Goal: Task Accomplishment & Management: Manage account settings

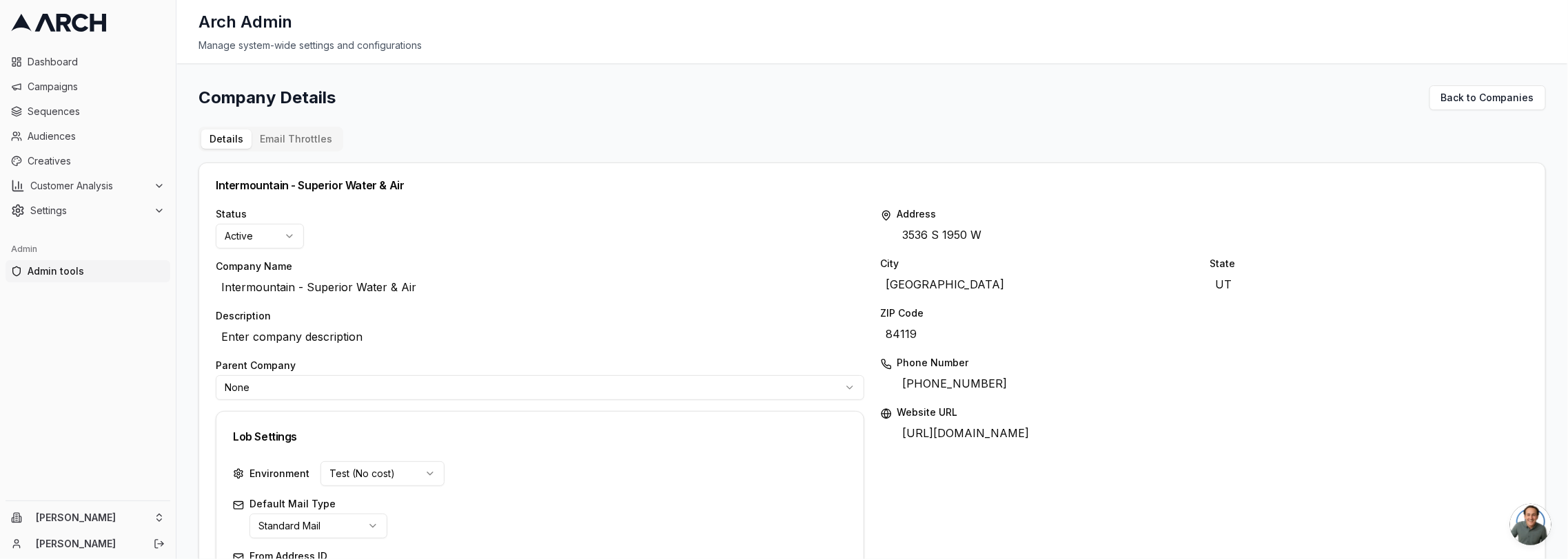
click at [292, 137] on button "Email Throttles" at bounding box center [295, 139] width 89 height 19
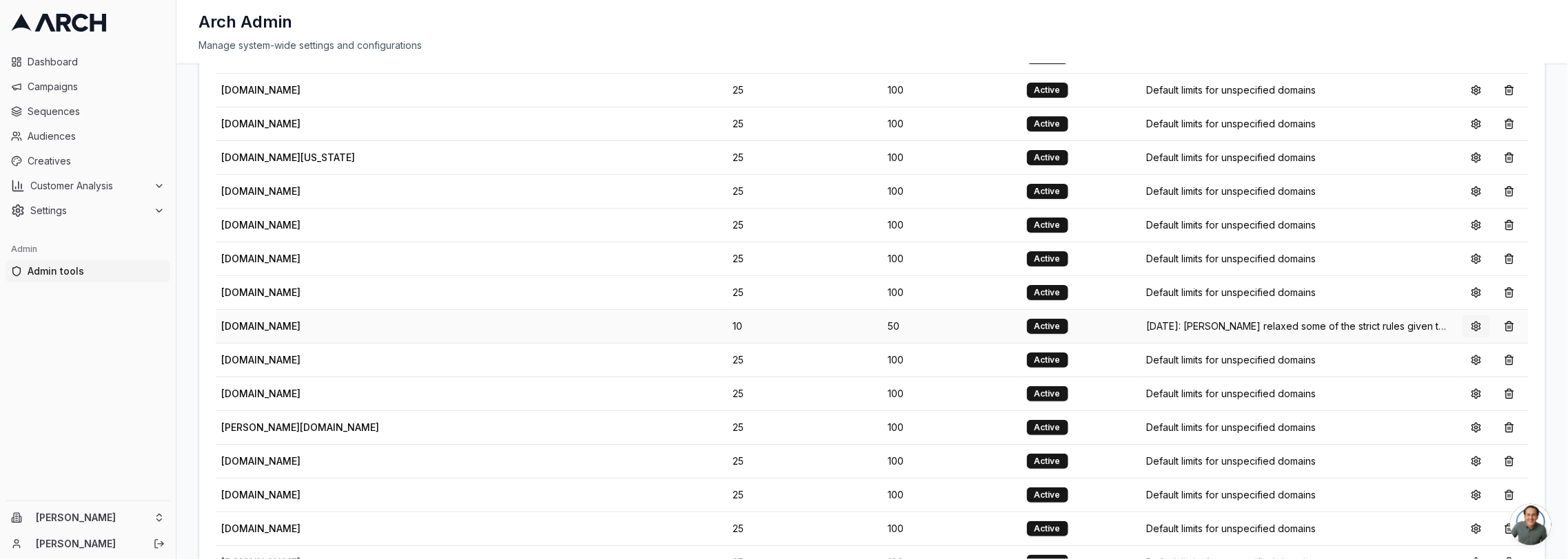
click at [1470, 316] on button at bounding box center [1476, 327] width 28 height 22
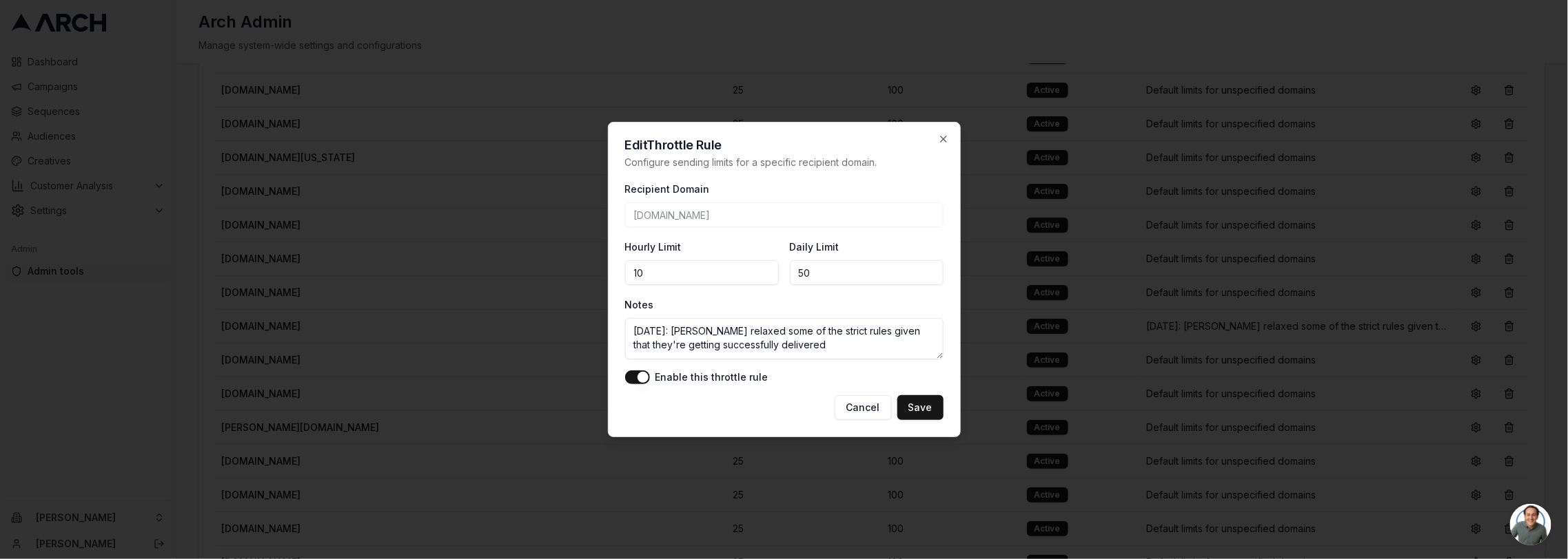
click at [722, 270] on input "10" at bounding box center [702, 273] width 154 height 25
type input "1"
type input "9"
click at [803, 270] on input "50" at bounding box center [866, 273] width 154 height 25
click at [920, 410] on button "Save" at bounding box center [920, 408] width 46 height 25
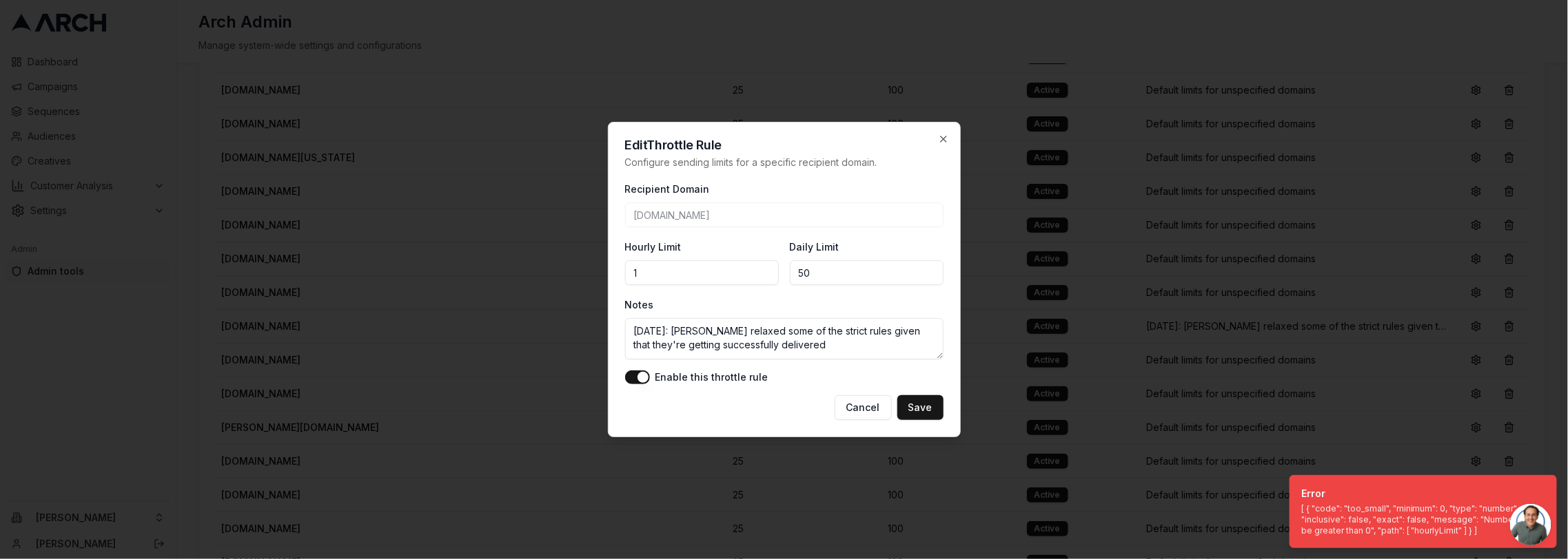
type input "1"
click at [762, 269] on input "1" at bounding box center [702, 273] width 154 height 25
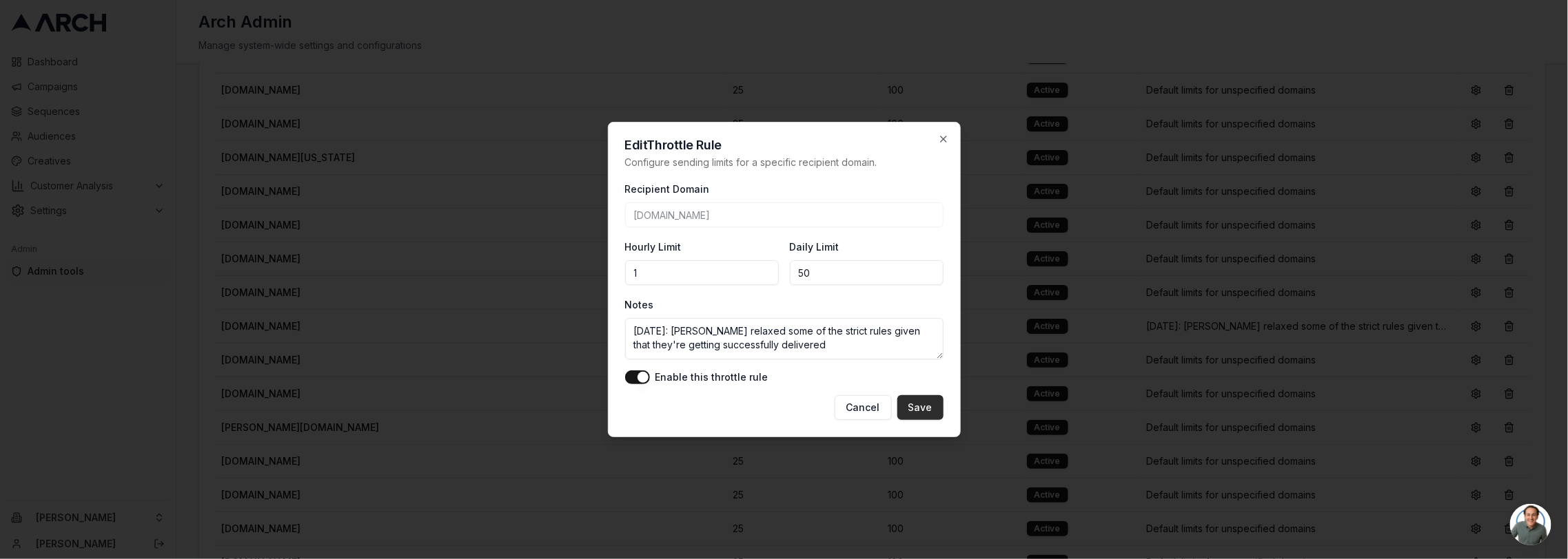
click at [913, 405] on button "Save" at bounding box center [920, 408] width 46 height 25
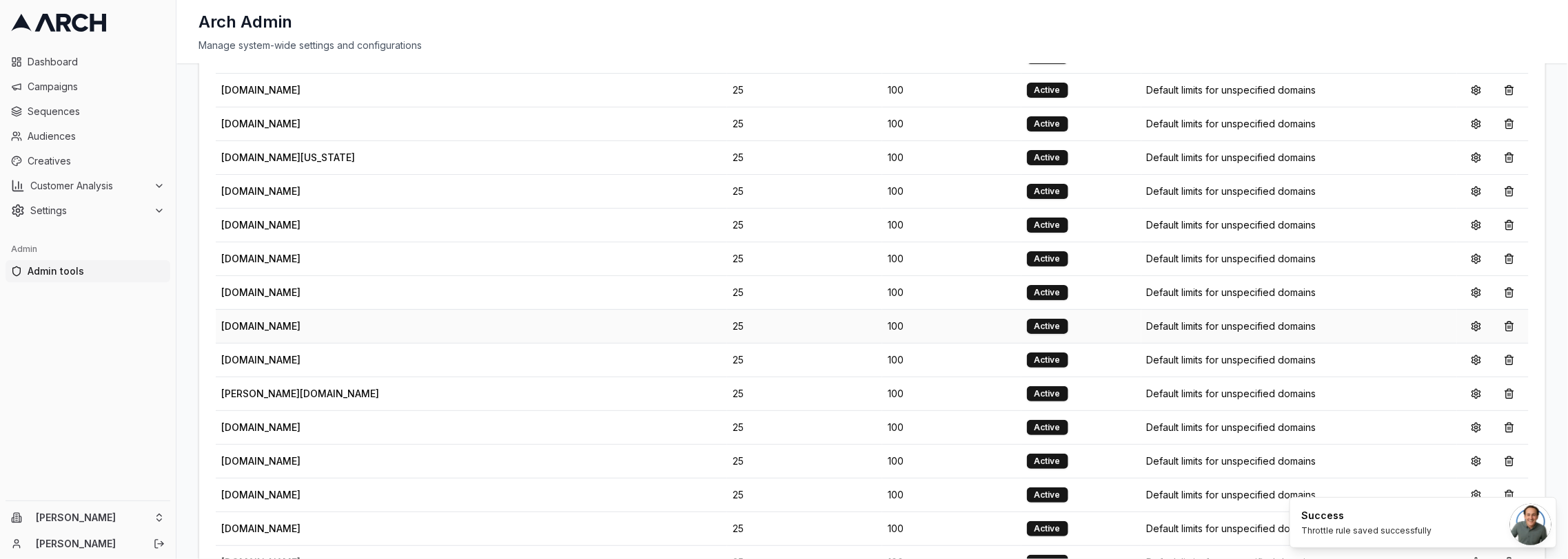
scroll to position [62, 0]
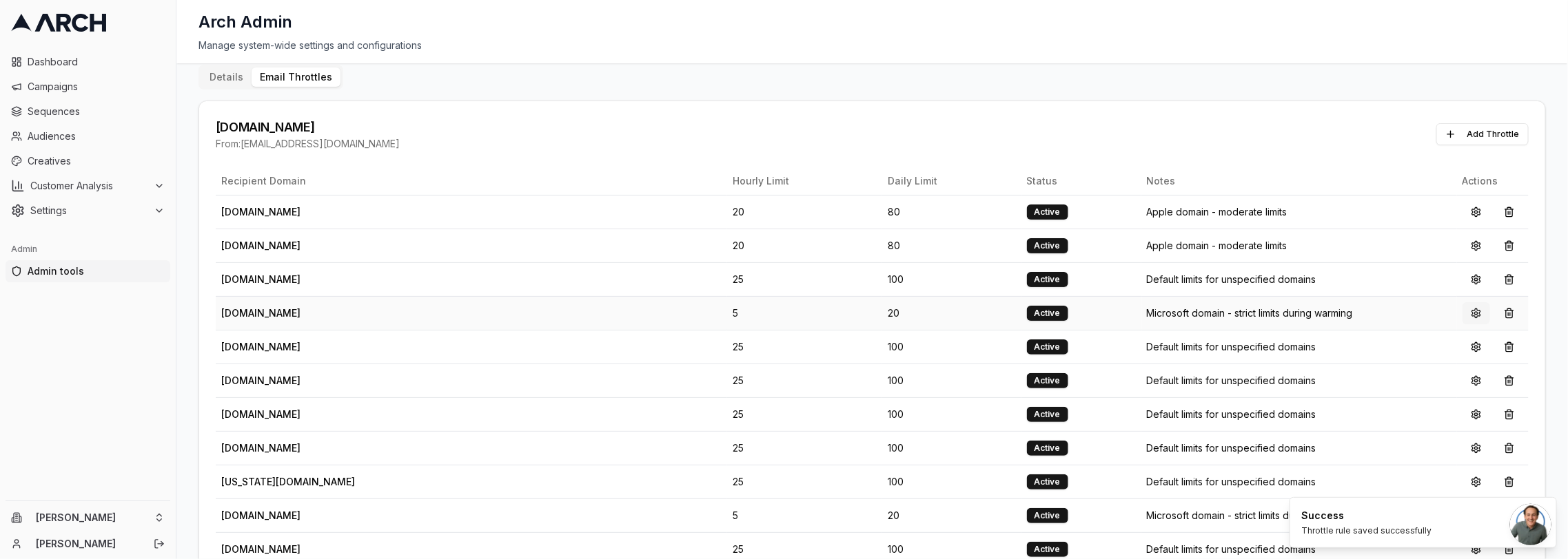
click at [1470, 304] on button at bounding box center [1476, 314] width 28 height 22
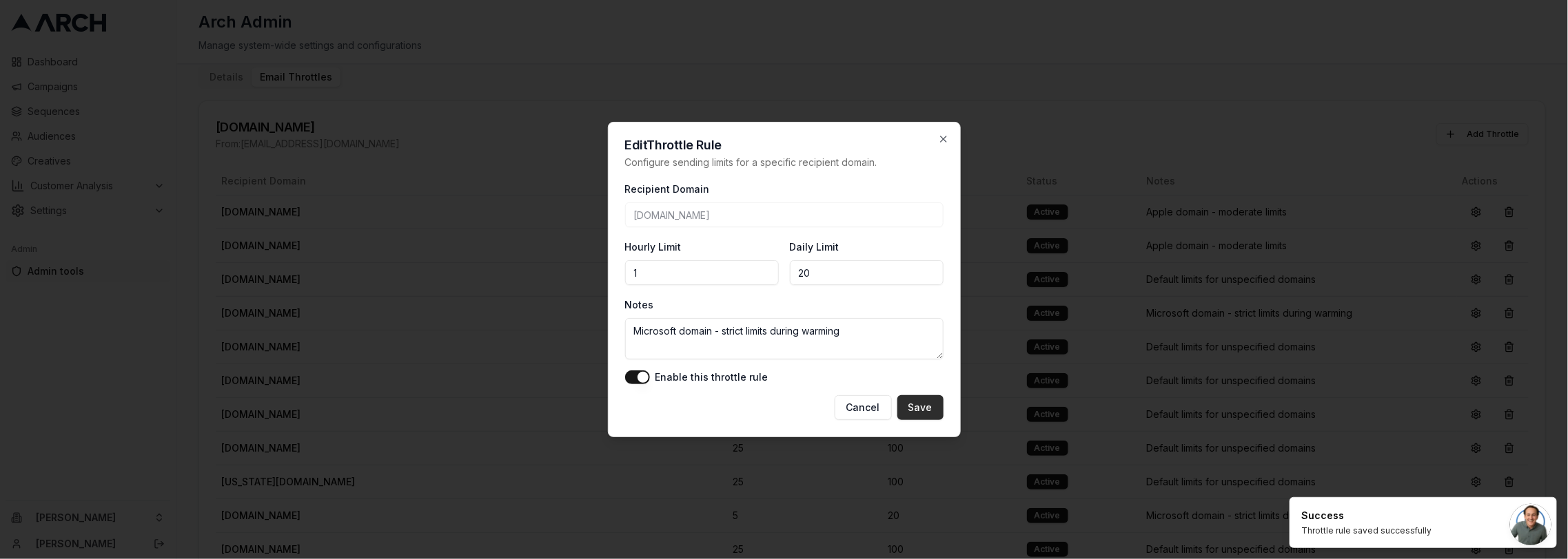
type input "1"
click at [913, 413] on button "Save" at bounding box center [920, 408] width 46 height 25
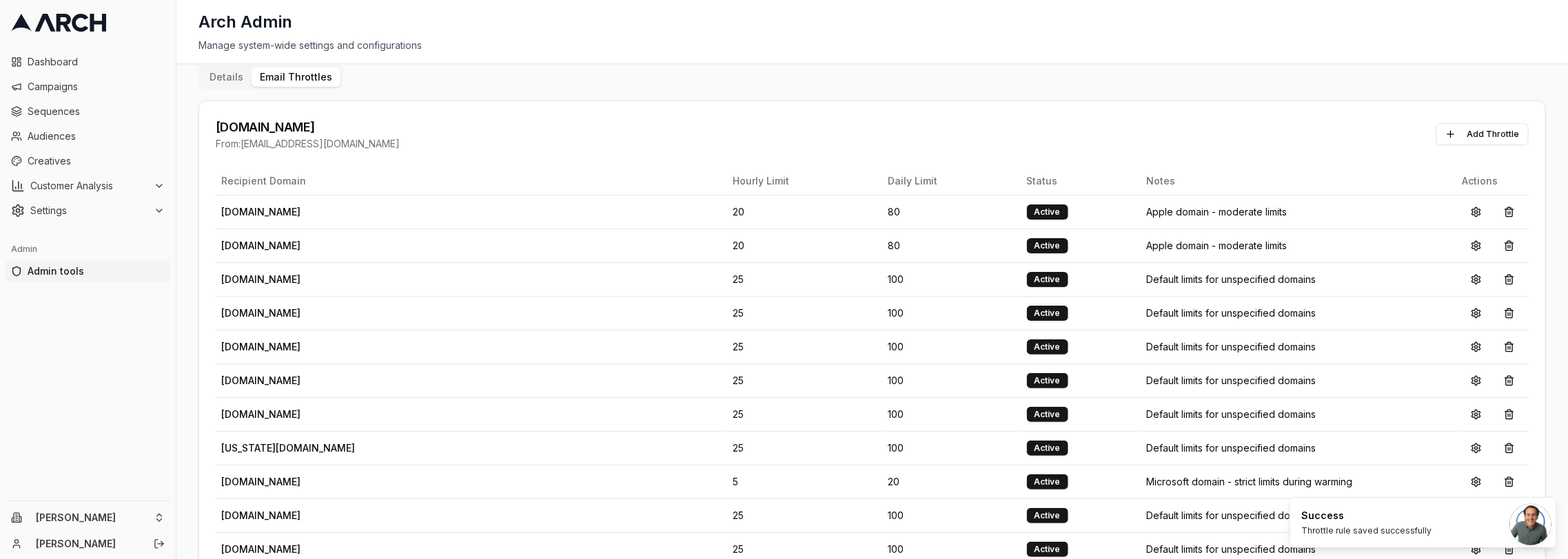
click at [565, 111] on div "[DOMAIN_NAME] From: [EMAIL_ADDRESS][DOMAIN_NAME] Add Throttle" at bounding box center [872, 134] width 1346 height 66
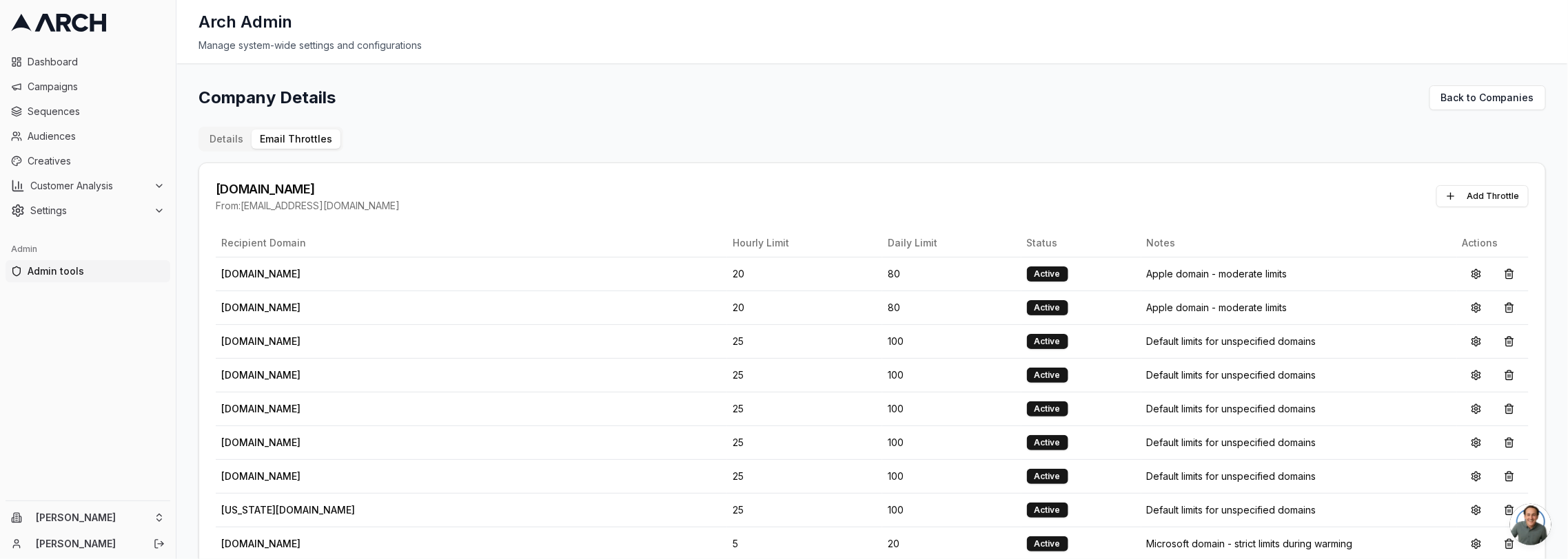
scroll to position [2410, 0]
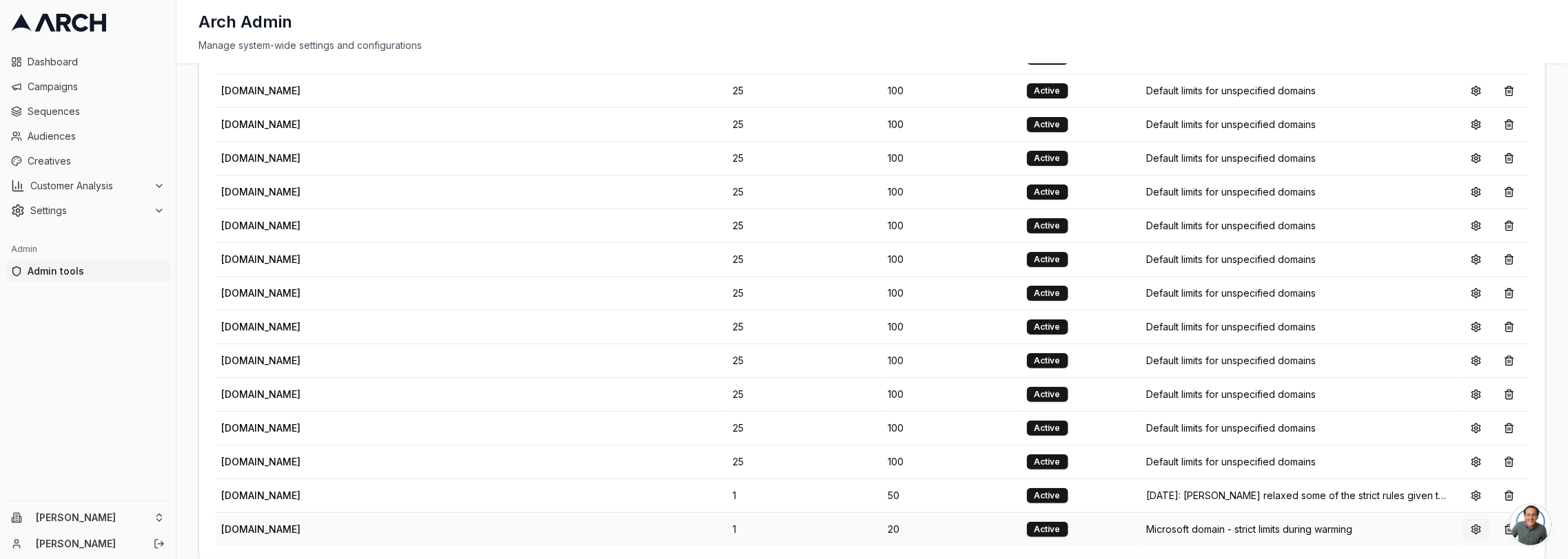
click at [1467, 519] on button at bounding box center [1476, 530] width 28 height 22
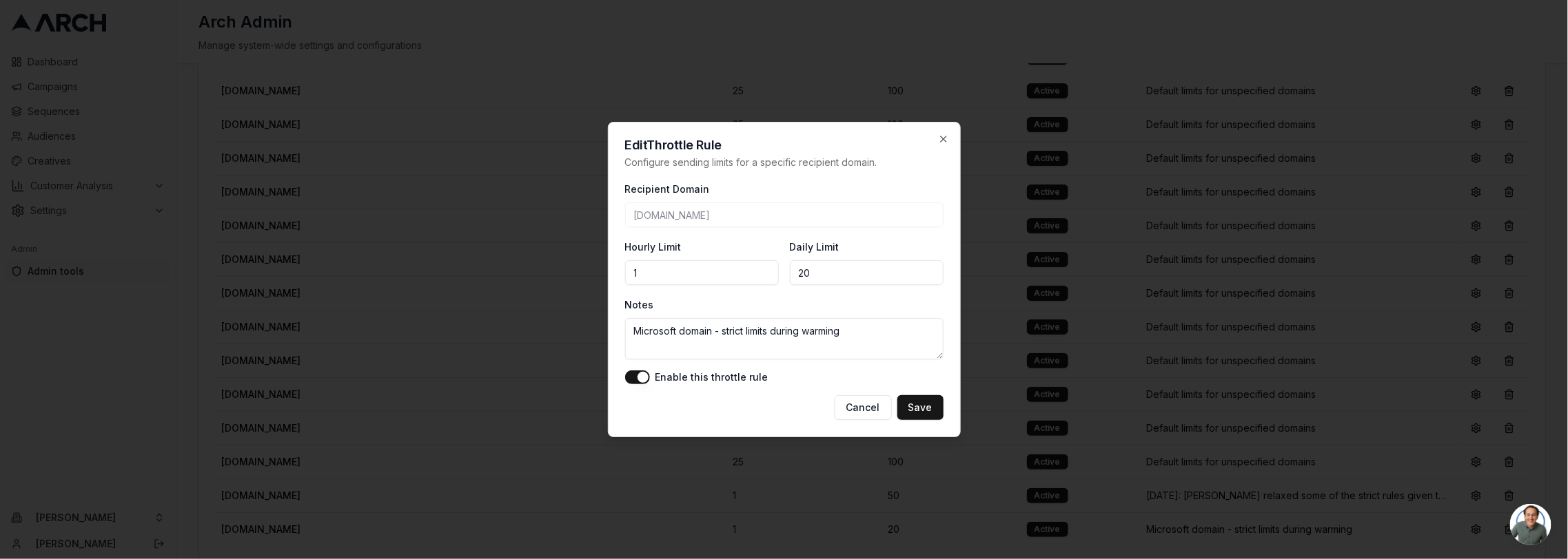
click at [820, 329] on textarea "Microsoft domain - strict limits during warming" at bounding box center [784, 338] width 318 height 41
type textarea "[DATE]: [PERSON_NAME] moved to 1/h as we're getting high bounce"
click at [932, 415] on button "Save" at bounding box center [920, 408] width 46 height 25
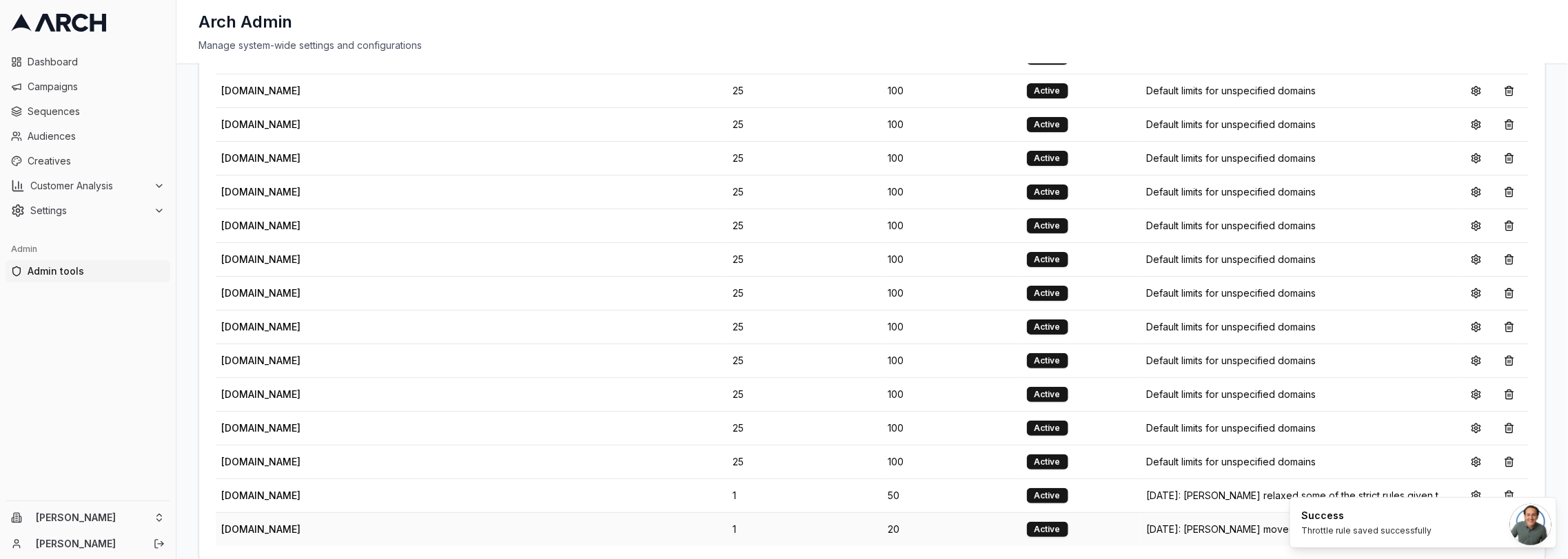
click at [1201, 512] on td "[DATE]: [PERSON_NAME] moved to 1/h as we're getting high bounce" at bounding box center [1299, 529] width 316 height 34
copy tr "[DATE]: [PERSON_NAME] moved to 1/h as we're getting high bounce"
click at [1476, 485] on button at bounding box center [1476, 496] width 28 height 22
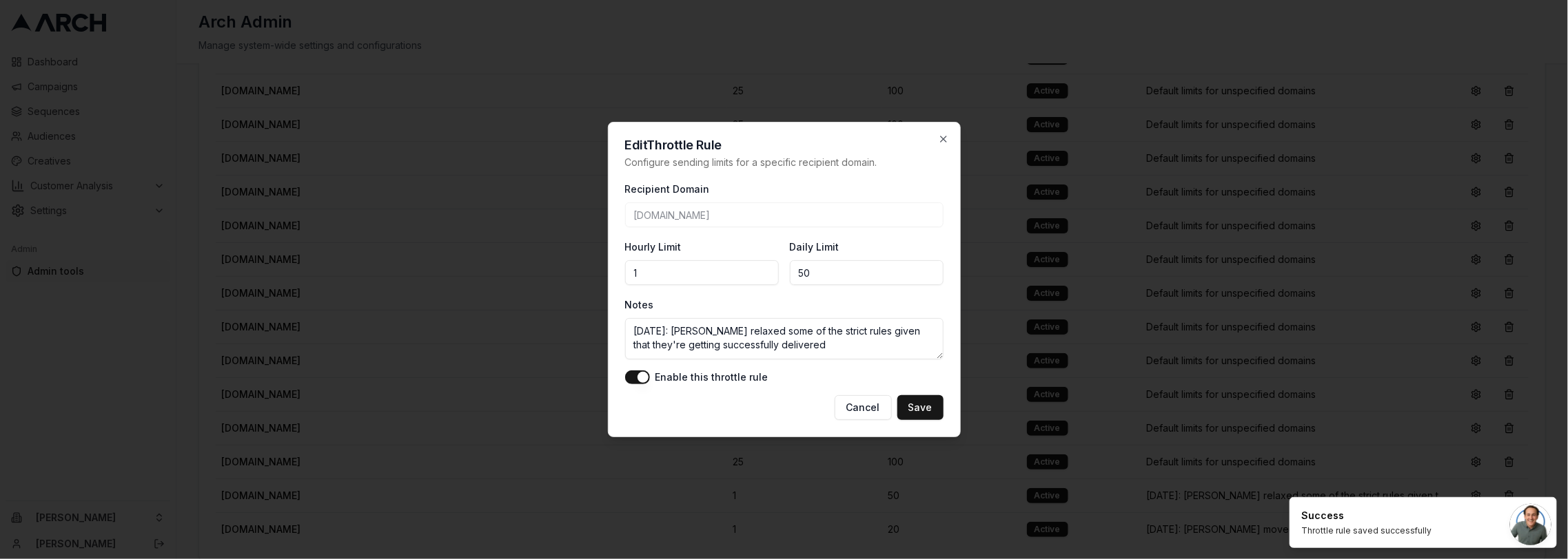
click at [798, 349] on textarea "[DATE]: [PERSON_NAME] relaxed some of the strict rules given that they're getti…" at bounding box center [784, 338] width 318 height 41
paste textarea "8: [PERSON_NAME] moved to 1/h as we're getting high bounce"
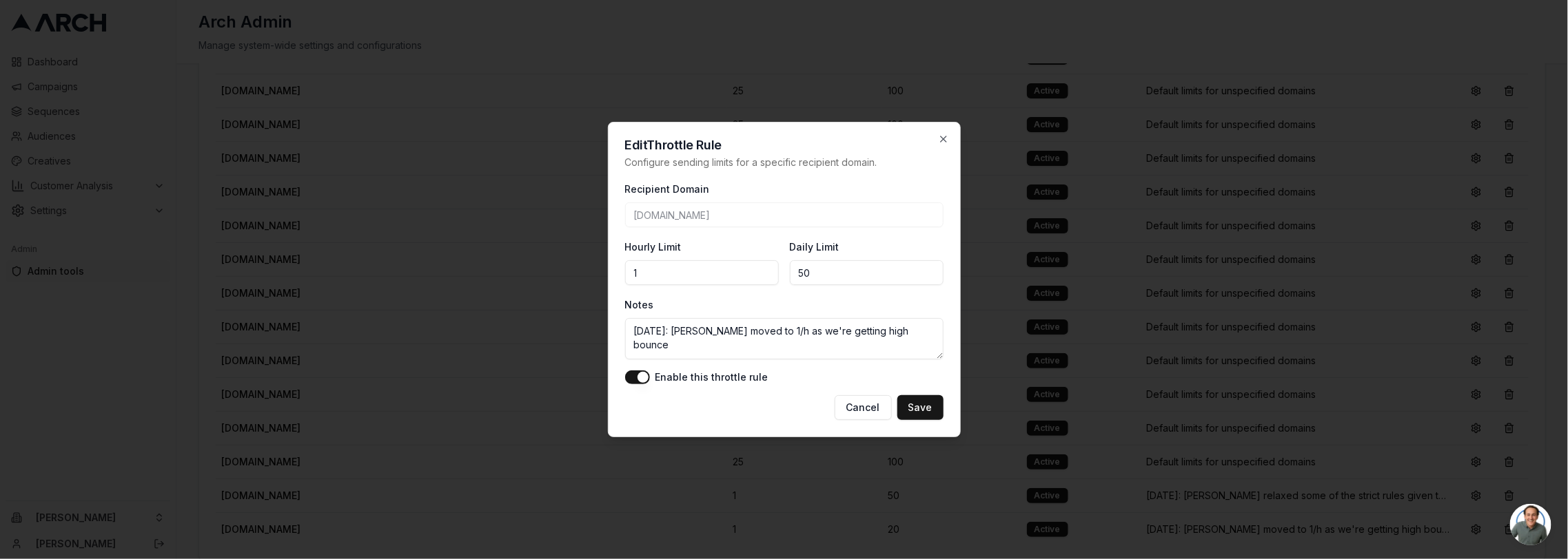
scroll to position [0, 0]
type textarea "[DATE]: [PERSON_NAME] moved to 1/h as we're getting high bounce"
click at [921, 407] on button "Save" at bounding box center [920, 408] width 46 height 25
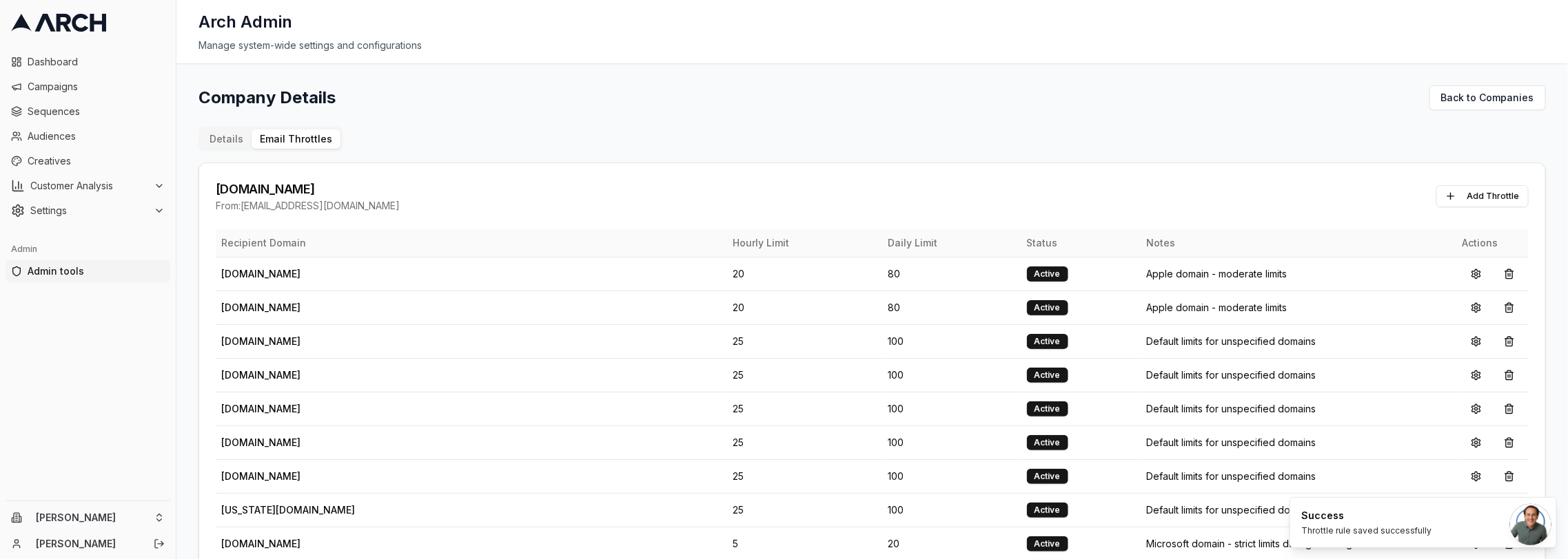
click at [727, 245] on th "Hourly Limit" at bounding box center [805, 243] width 155 height 28
